Goal: Task Accomplishment & Management: Complete application form

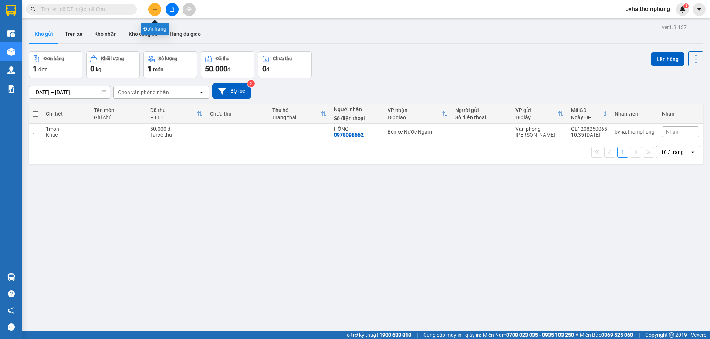
click at [152, 8] on icon "plus" at bounding box center [154, 9] width 5 height 5
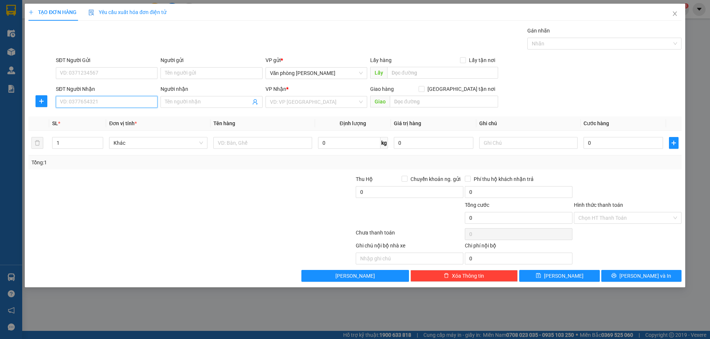
click at [112, 101] on input "SĐT Người Nhận" at bounding box center [107, 102] width 102 height 12
type input "0979893827"
click at [227, 101] on input "Người nhận" at bounding box center [207, 102] width 85 height 8
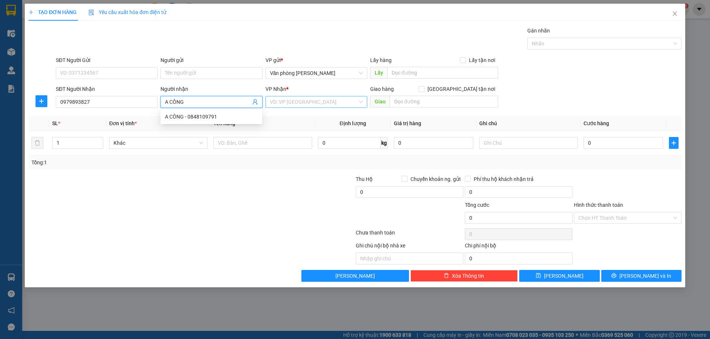
type input "A CÔNG"
click at [318, 104] on input "search" at bounding box center [314, 101] width 88 height 11
type input "BẾN"
click at [223, 98] on input "A CÔNG" at bounding box center [207, 102] width 85 height 8
type input "A CÔNG NHỚ SHIP"
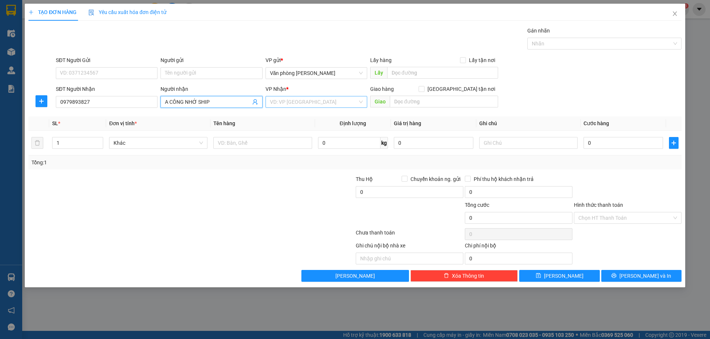
click at [312, 105] on input "search" at bounding box center [314, 101] width 88 height 11
type input "BẾN"
click at [311, 115] on div "Bến xe Nước Ngầm" at bounding box center [316, 117] width 93 height 8
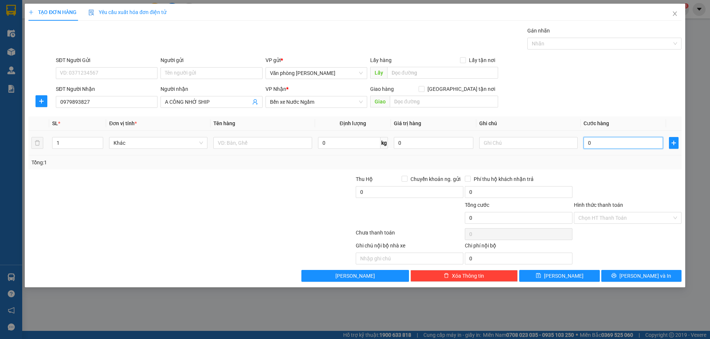
click at [616, 143] on input "0" at bounding box center [622, 143] width 79 height 12
type input "3"
type input "30"
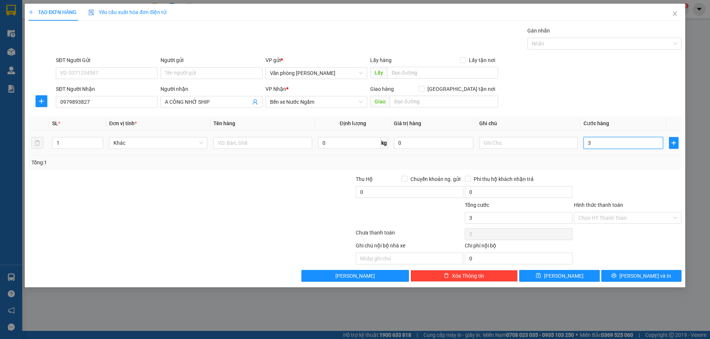
type input "30"
type input "300"
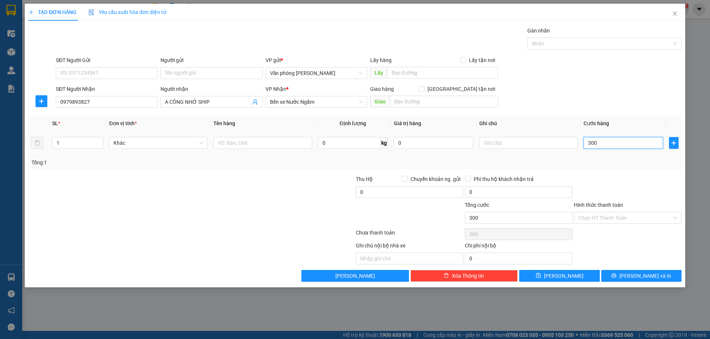
type input "3.000"
type input "30.000"
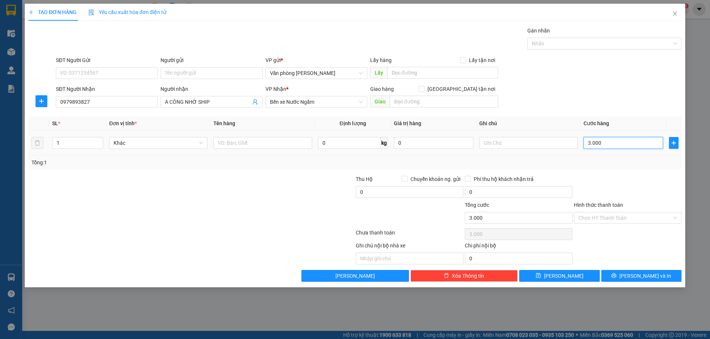
type input "30.000"
click at [614, 216] on input "Hình thức thanh toán" at bounding box center [625, 218] width 94 height 11
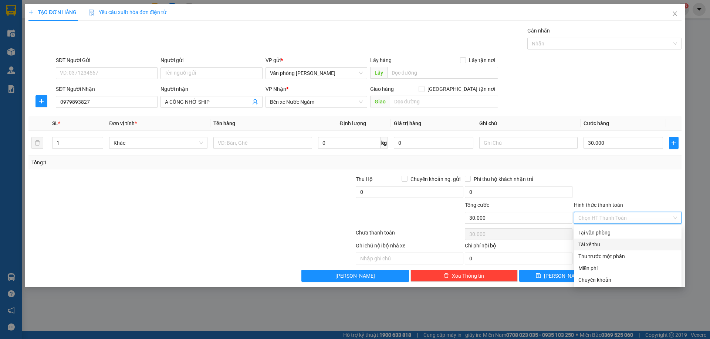
click at [597, 245] on div "Tài xế thu" at bounding box center [627, 245] width 99 height 8
type input "0"
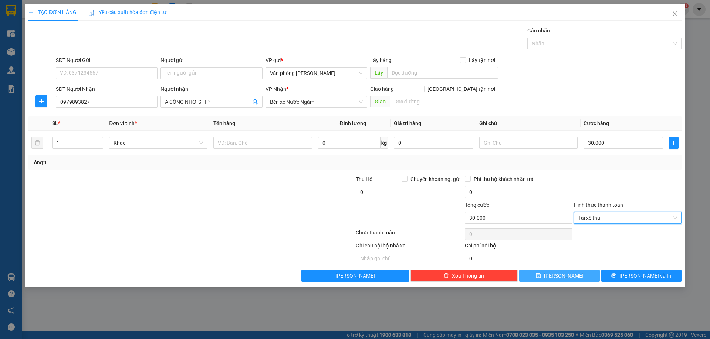
click at [545, 274] on button "[PERSON_NAME]" at bounding box center [559, 276] width 80 height 12
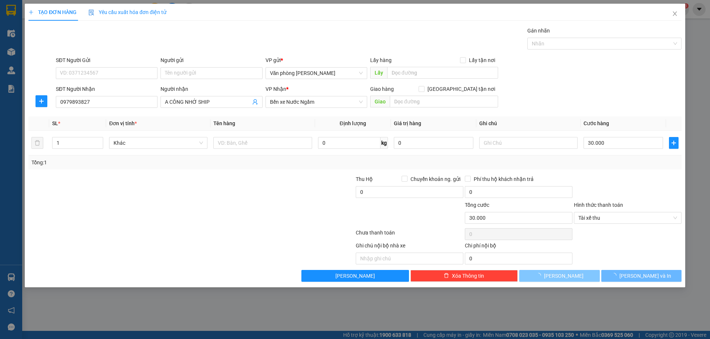
type input "0"
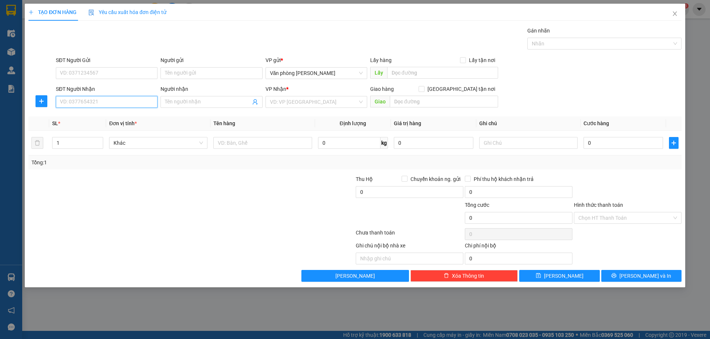
click at [83, 102] on input "SĐT Người Nhận" at bounding box center [107, 102] width 102 height 12
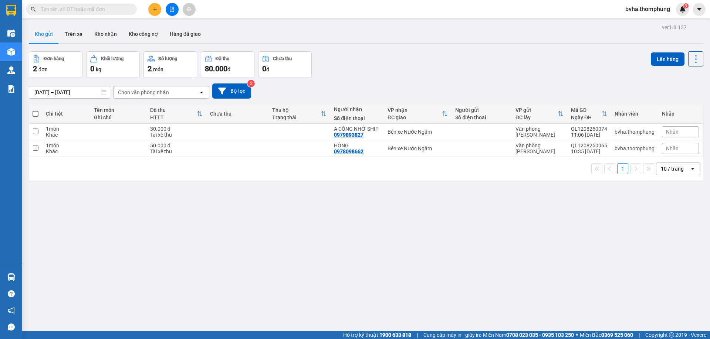
click at [154, 10] on icon "plus" at bounding box center [154, 9] width 5 height 5
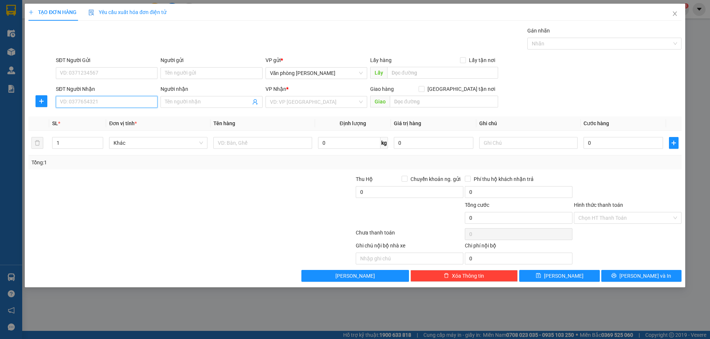
click at [95, 103] on input "SĐT Người Nhận" at bounding box center [107, 102] width 102 height 12
type input "0966852549"
click at [91, 120] on div "0966852549 - TÂM" at bounding box center [106, 117] width 93 height 8
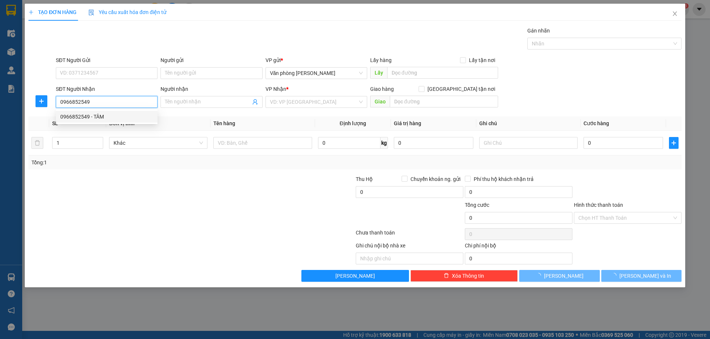
type input "TÂM"
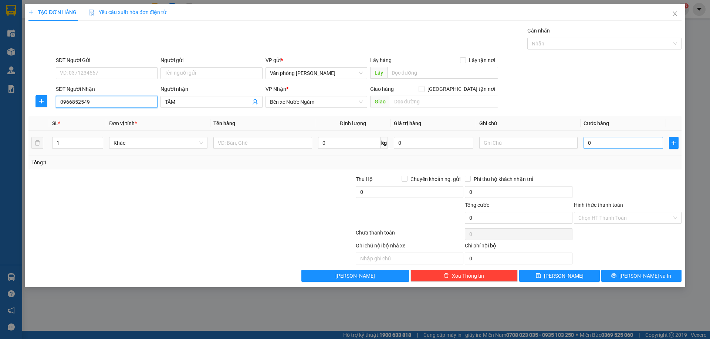
type input "0966852549"
click at [633, 146] on input "0" at bounding box center [622, 143] width 79 height 12
type input "6"
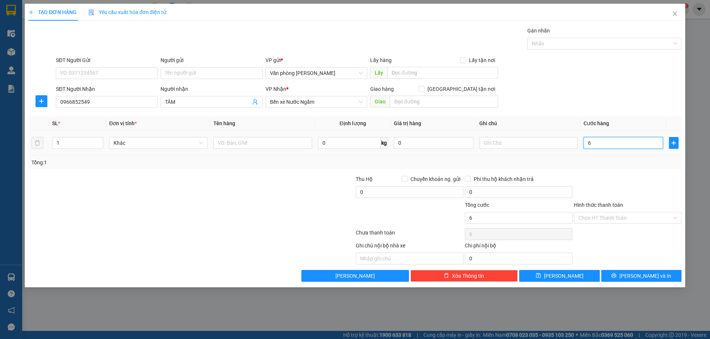
type input "60"
type input "600"
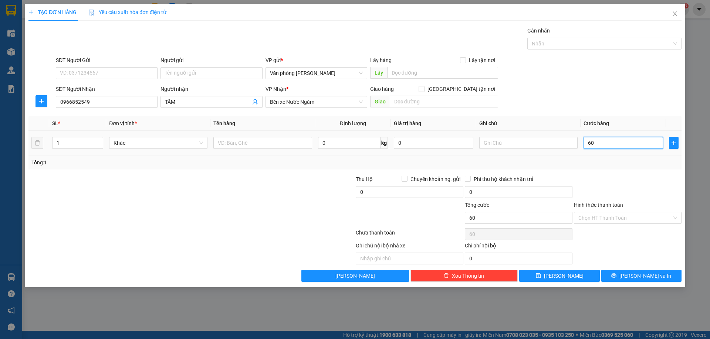
type input "600"
type input "6.000"
type input "60.000"
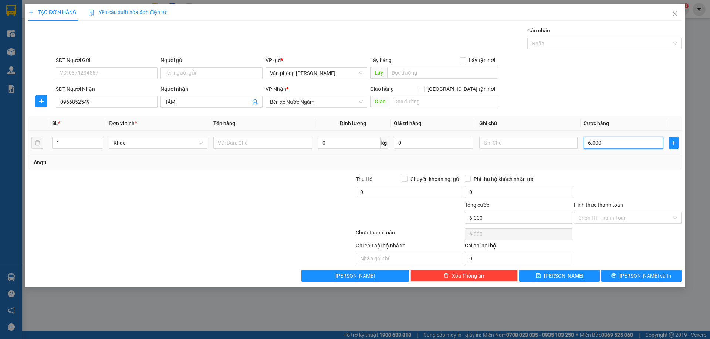
type input "60.000"
click at [639, 217] on input "Hình thức thanh toán" at bounding box center [625, 218] width 94 height 11
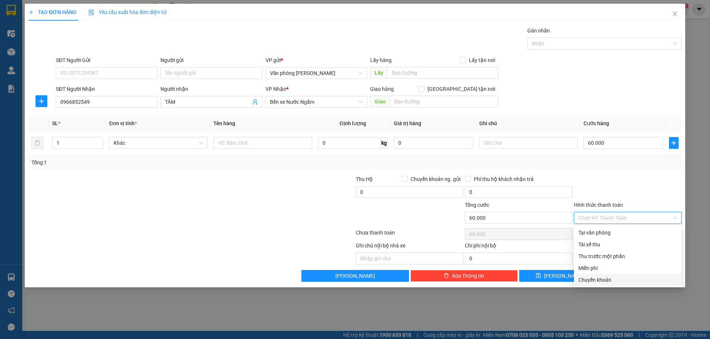
click at [600, 282] on div "Chuyển khoản" at bounding box center [627, 280] width 99 height 8
type input "0"
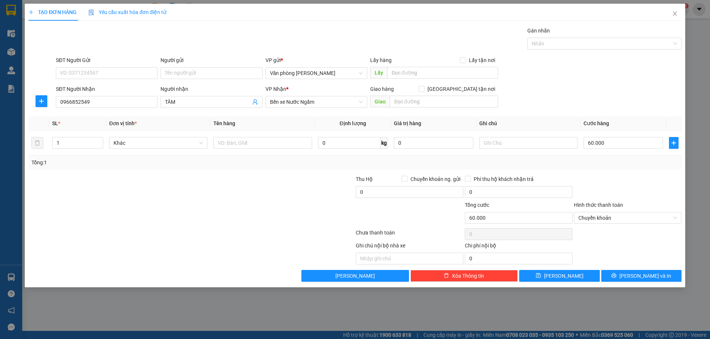
click at [227, 108] on div "Người nhận TÂM" at bounding box center [211, 98] width 102 height 26
click at [225, 107] on span "TÂM" at bounding box center [211, 102] width 102 height 12
type input "TÂM CK DÌ PHỤNG R"
click at [572, 276] on button "[PERSON_NAME]" at bounding box center [559, 276] width 80 height 12
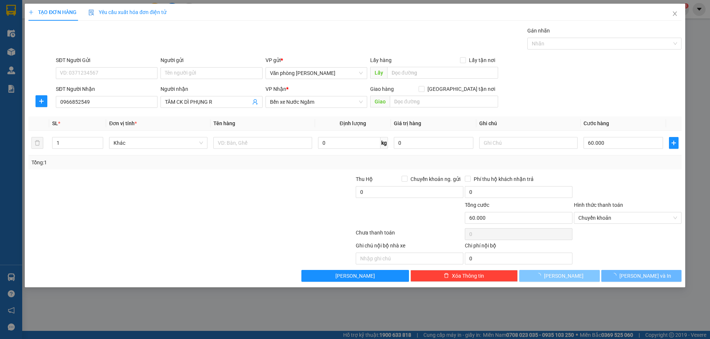
type input "0"
